Goal: Information Seeking & Learning: Find contact information

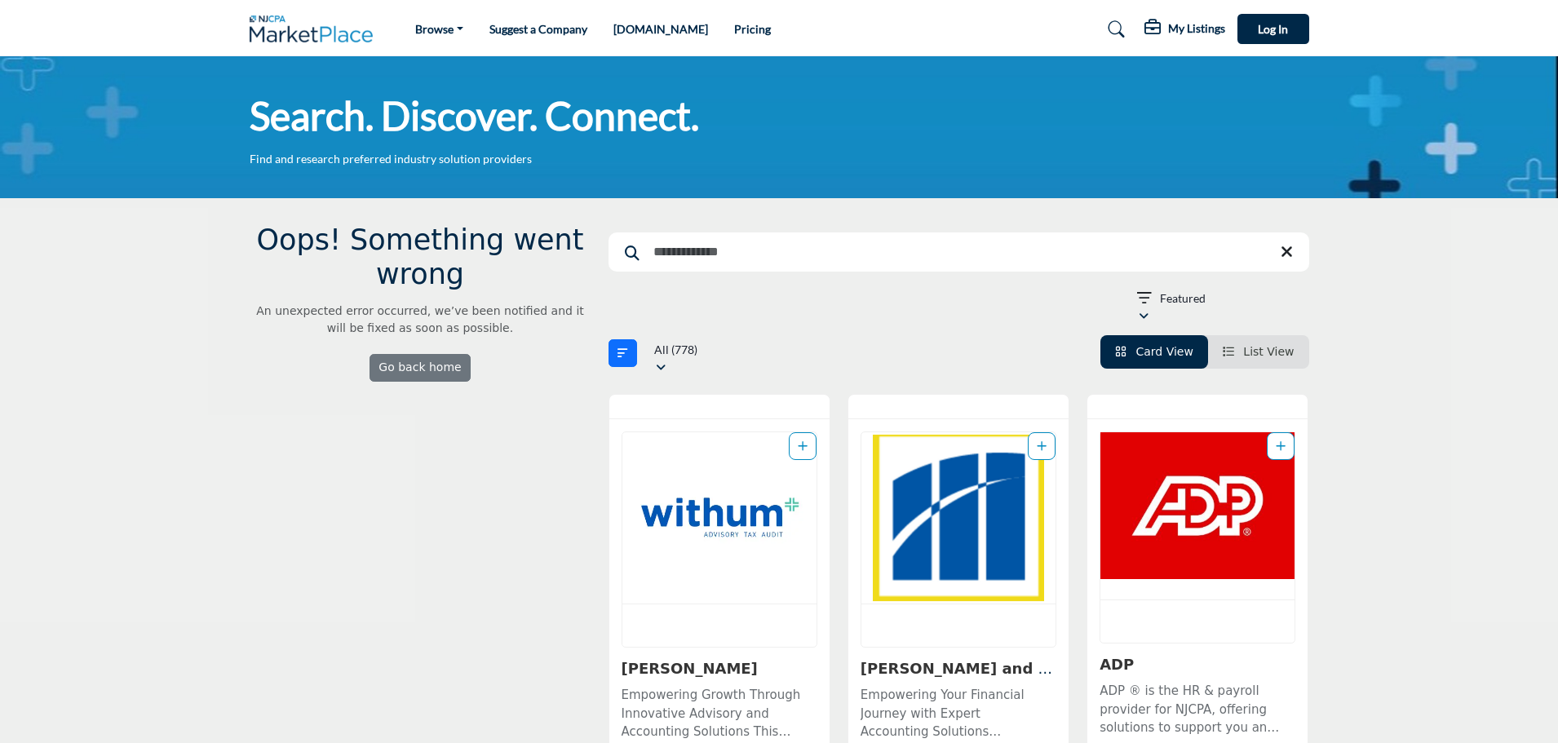
click at [771, 264] on input "Search Keyword" at bounding box center [959, 252] width 701 height 39
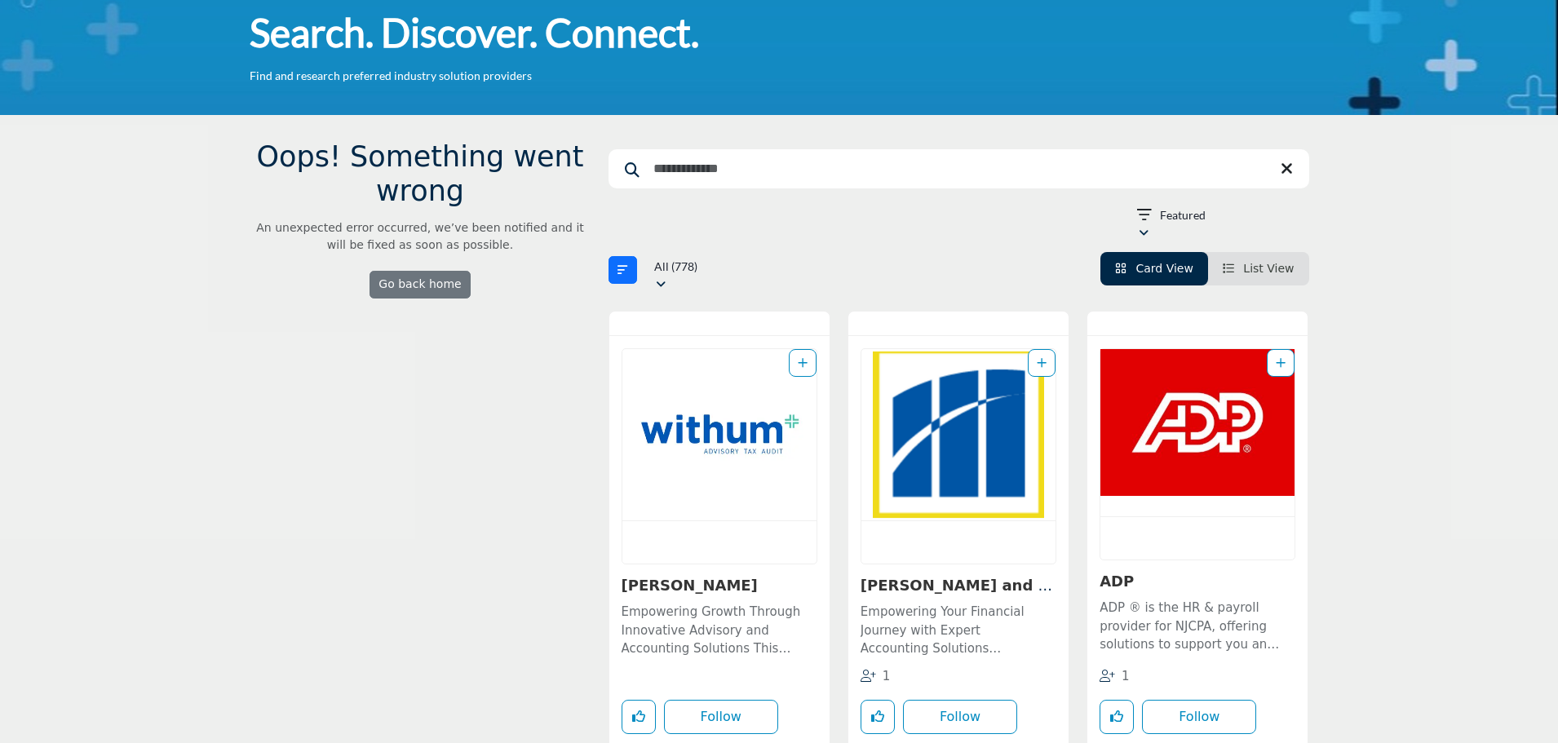
scroll to position [82, 0]
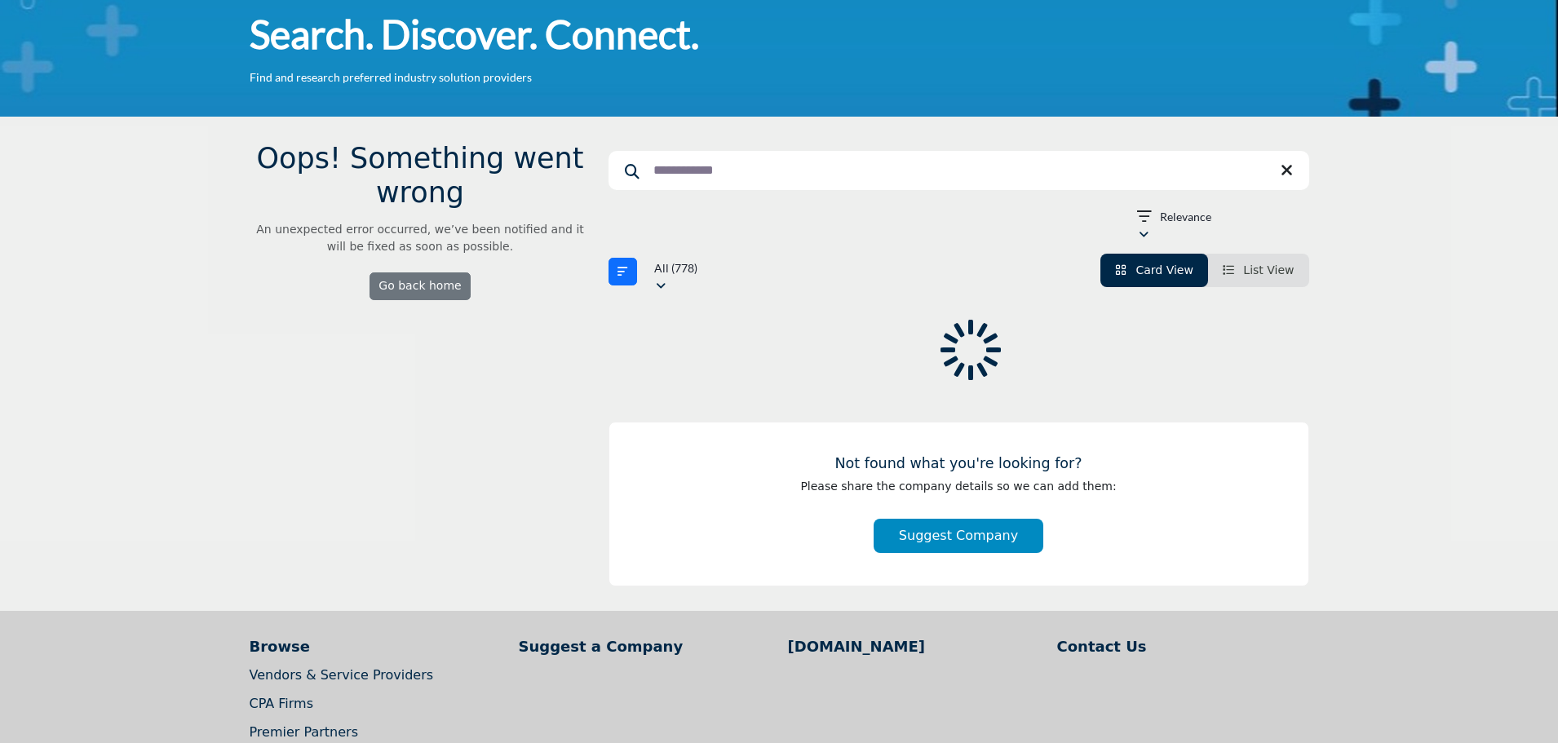
scroll to position [79, 0]
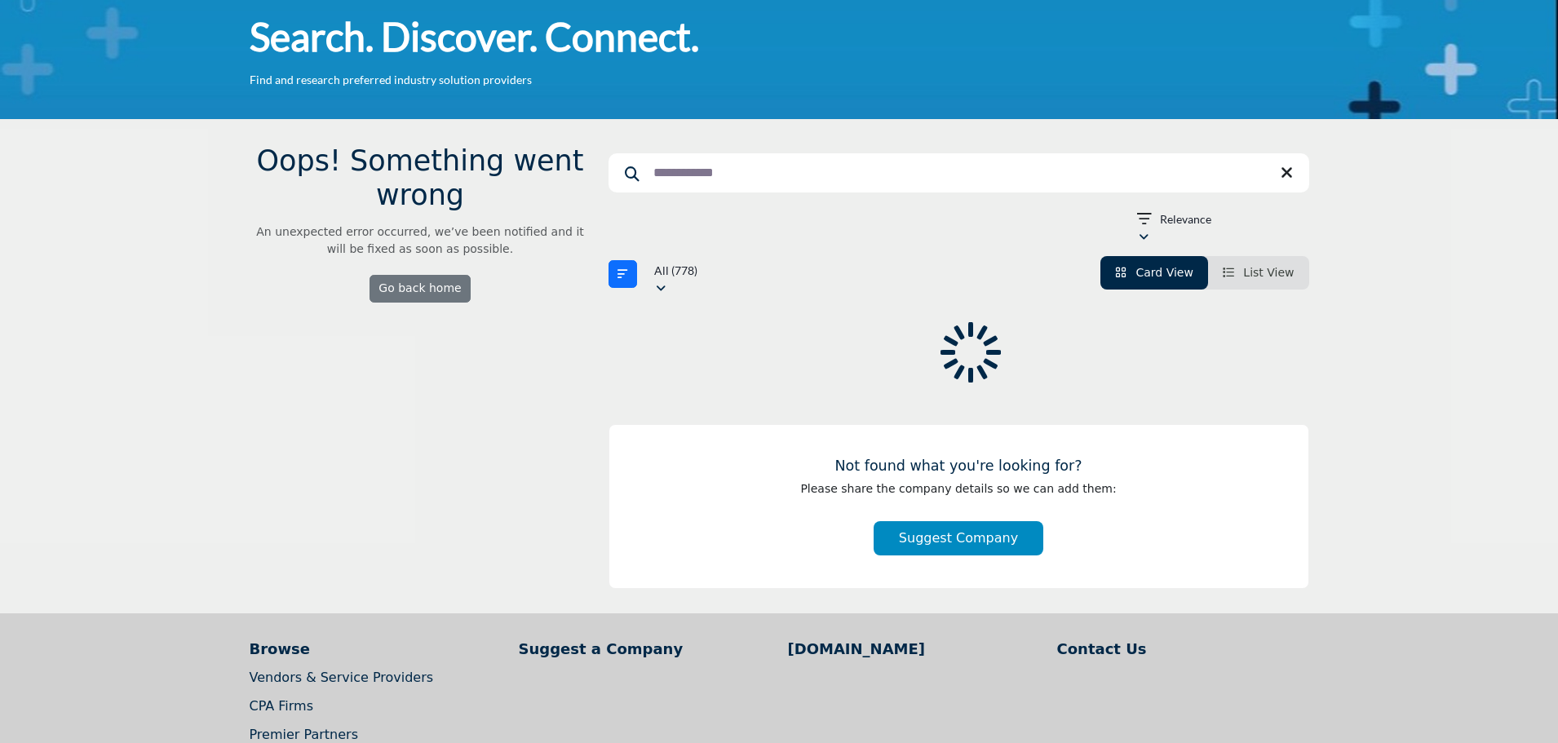
type input "**********"
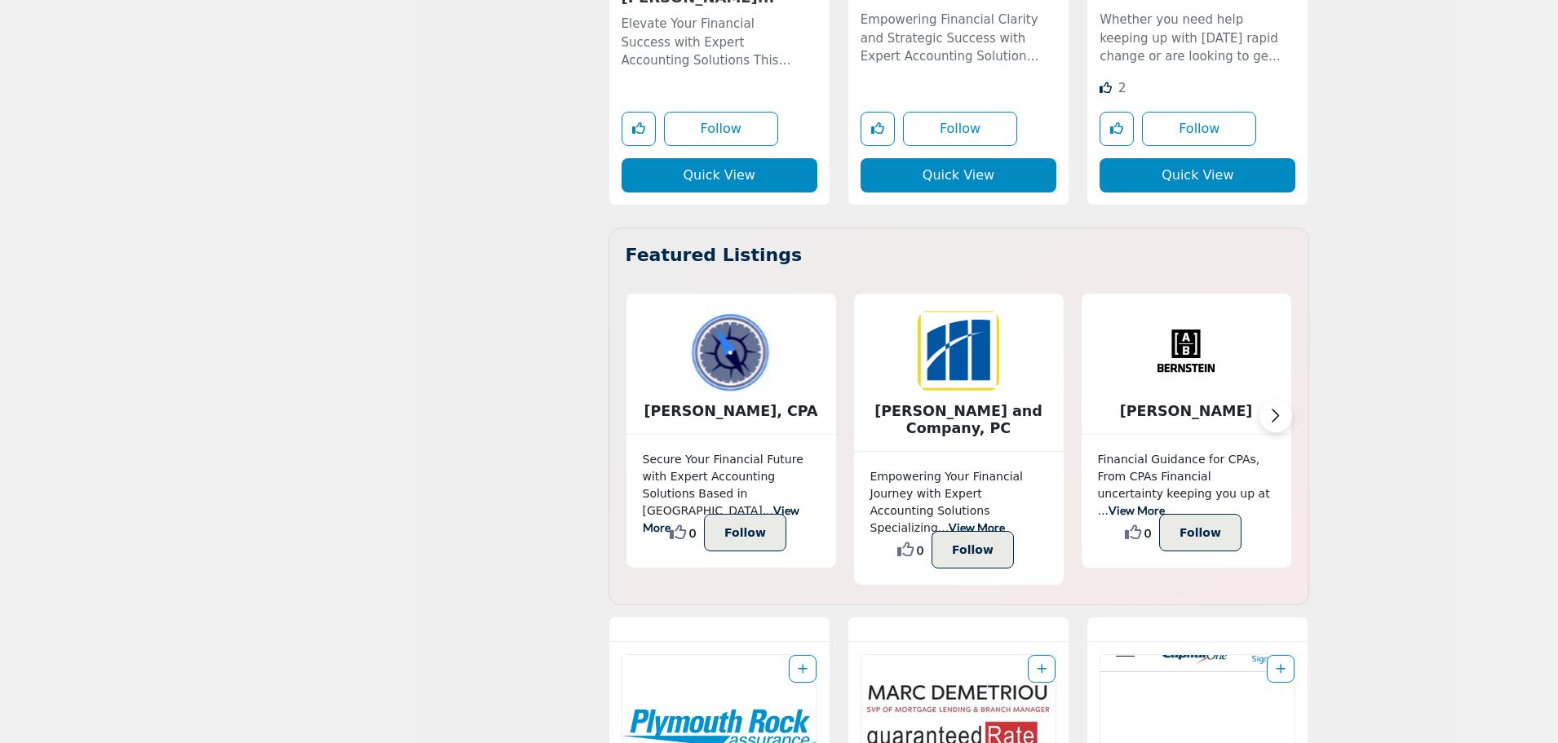
scroll to position [3672, 0]
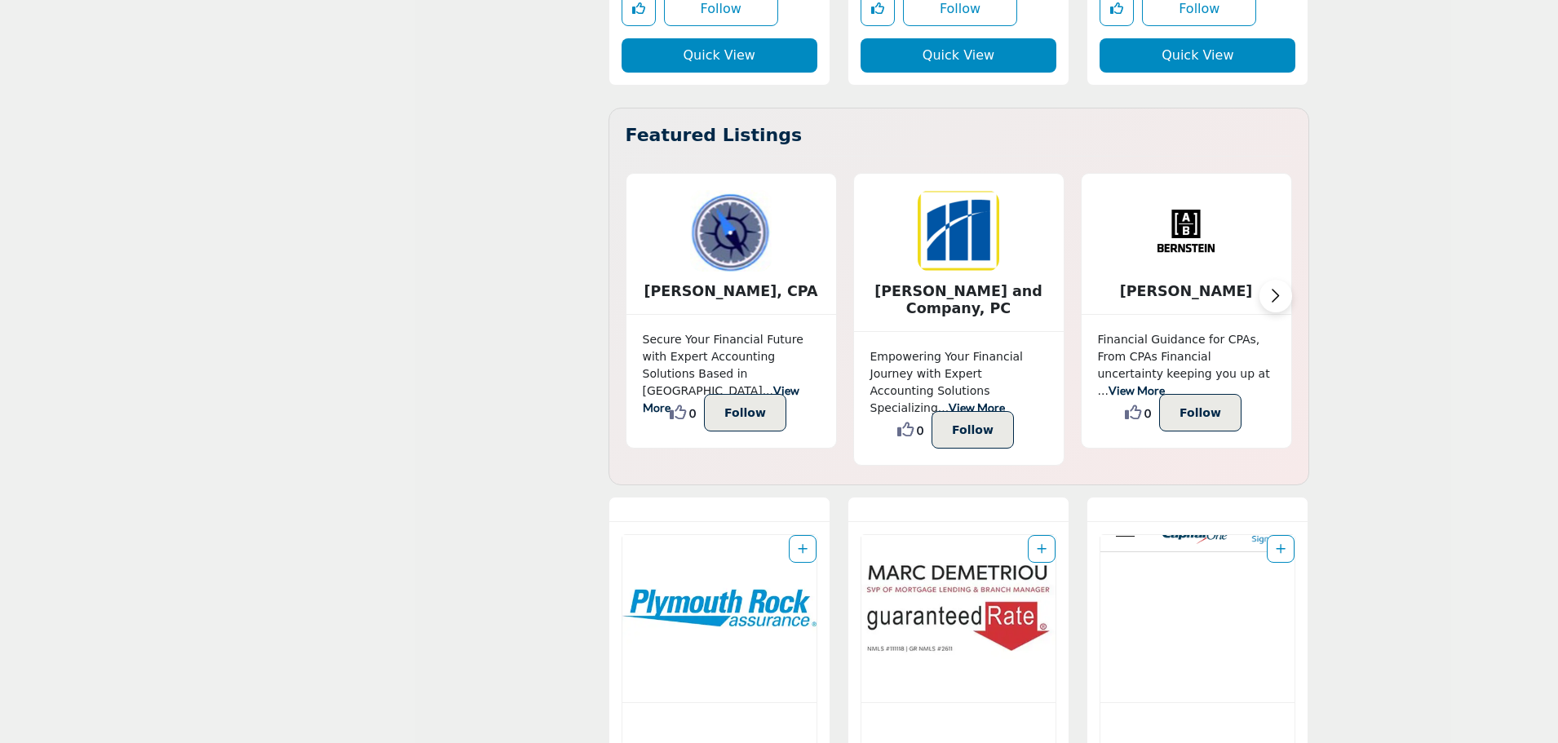
click at [741, 384] on link "View More" at bounding box center [721, 399] width 157 height 31
